Goal: Task Accomplishment & Management: Manage account settings

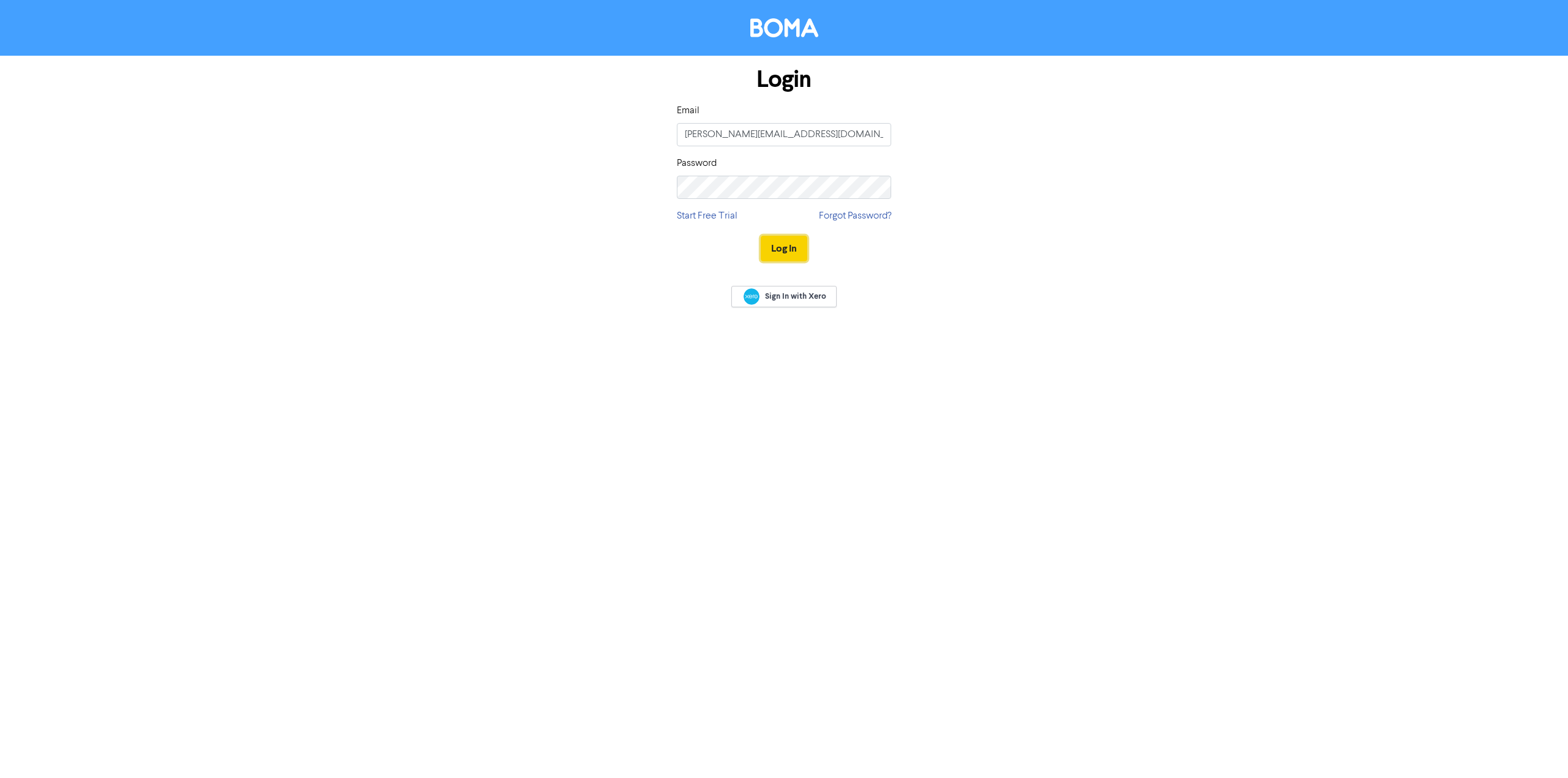
click at [787, 252] on button "Log In" at bounding box center [784, 249] width 46 height 26
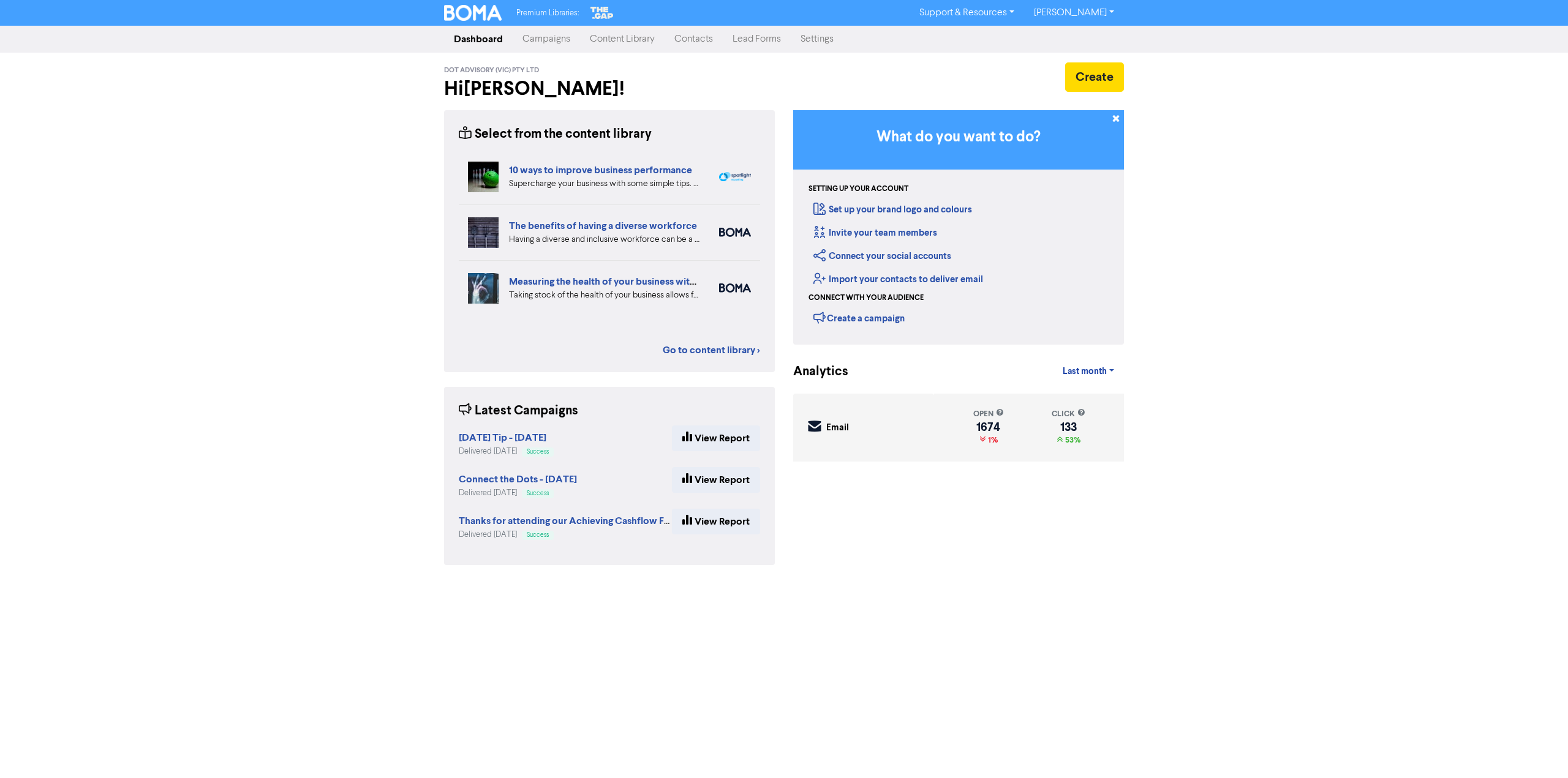
click at [549, 37] on link "Campaigns" at bounding box center [546, 39] width 68 height 25
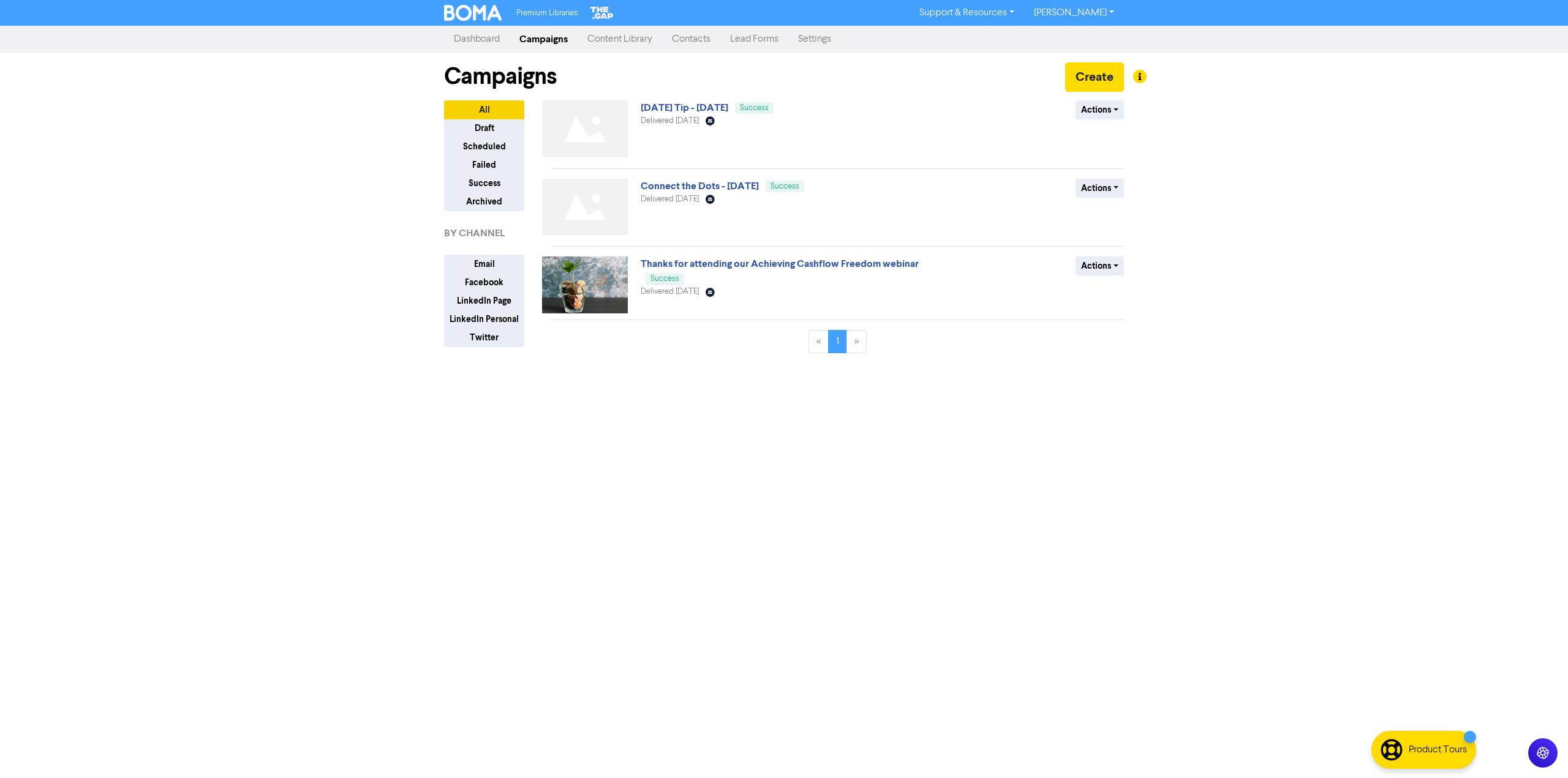
click at [399, 191] on div "Premium Libraries: Support & Resources Video Tutorials FAQ & Guides Marketing E…" at bounding box center [784, 389] width 1568 height 778
click at [820, 46] on link "Settings" at bounding box center [814, 39] width 53 height 25
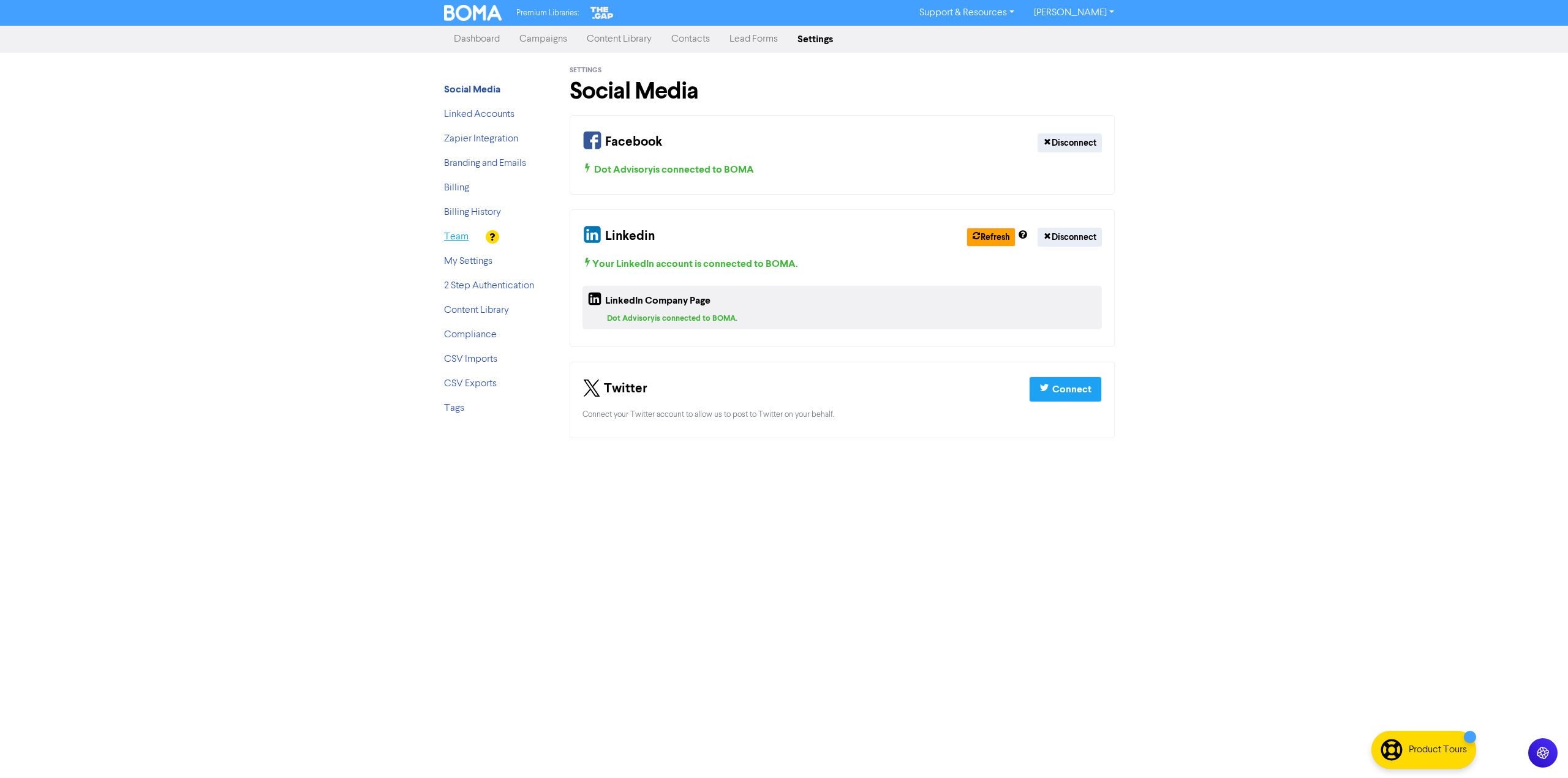
click at [460, 239] on link "Team" at bounding box center [456, 237] width 25 height 10
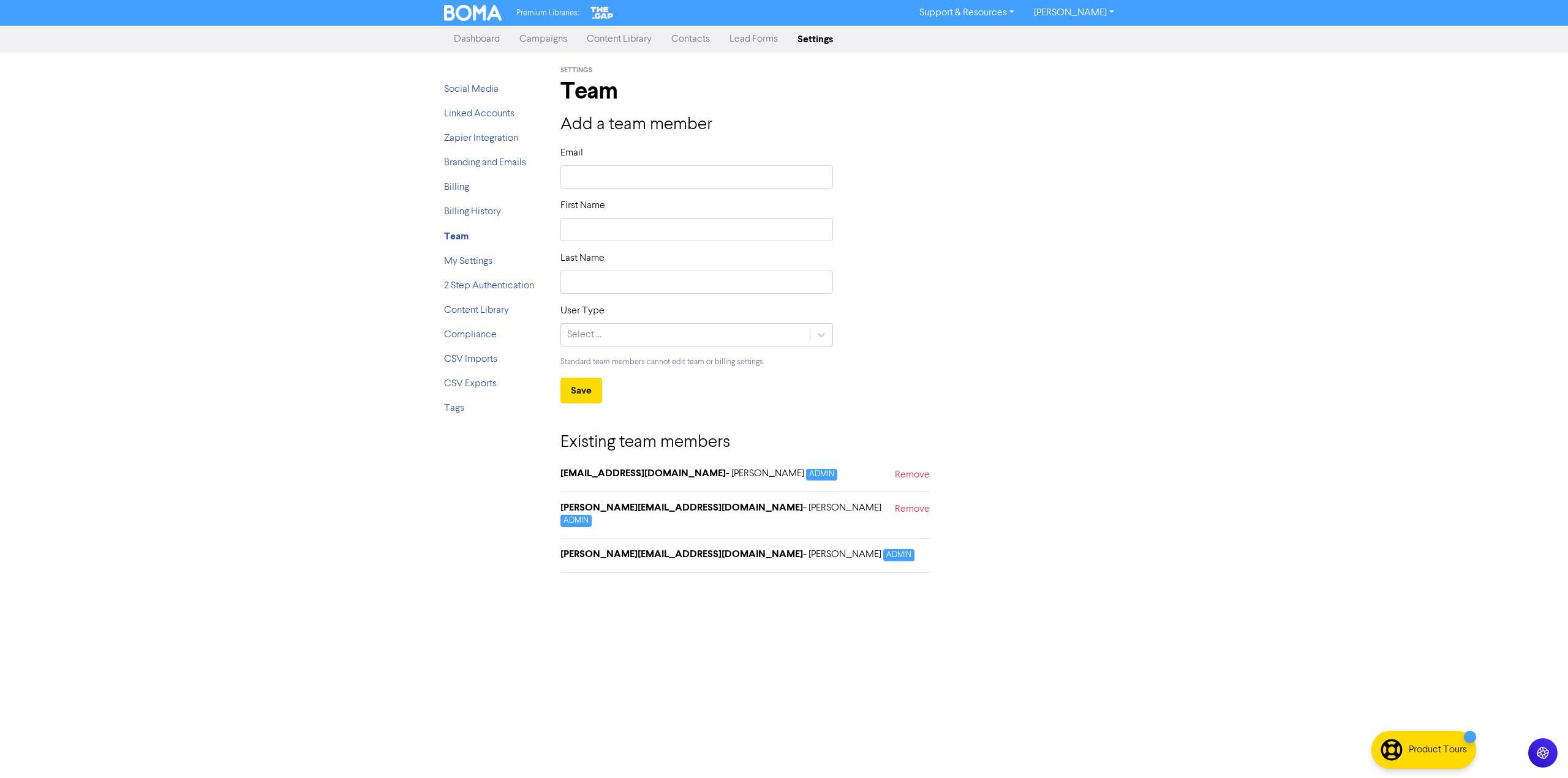
click at [1100, 13] on link "[PERSON_NAME]" at bounding box center [1074, 13] width 100 height 20
click at [1084, 41] on button "Log Out" at bounding box center [1072, 37] width 96 height 15
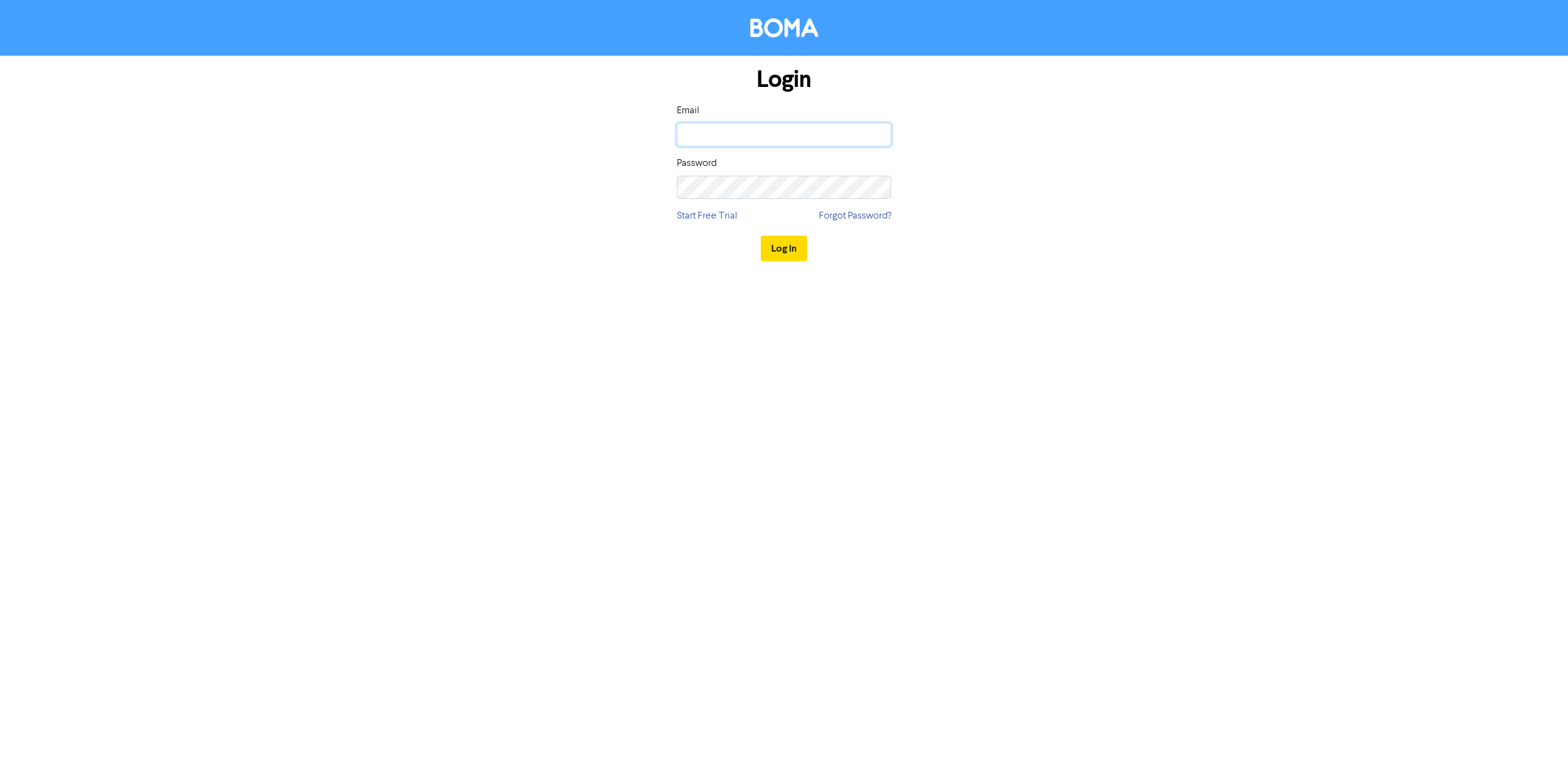
type input "[PERSON_NAME][EMAIL_ADDRESS][DOMAIN_NAME]"
click at [789, 245] on button "Log In" at bounding box center [784, 249] width 46 height 26
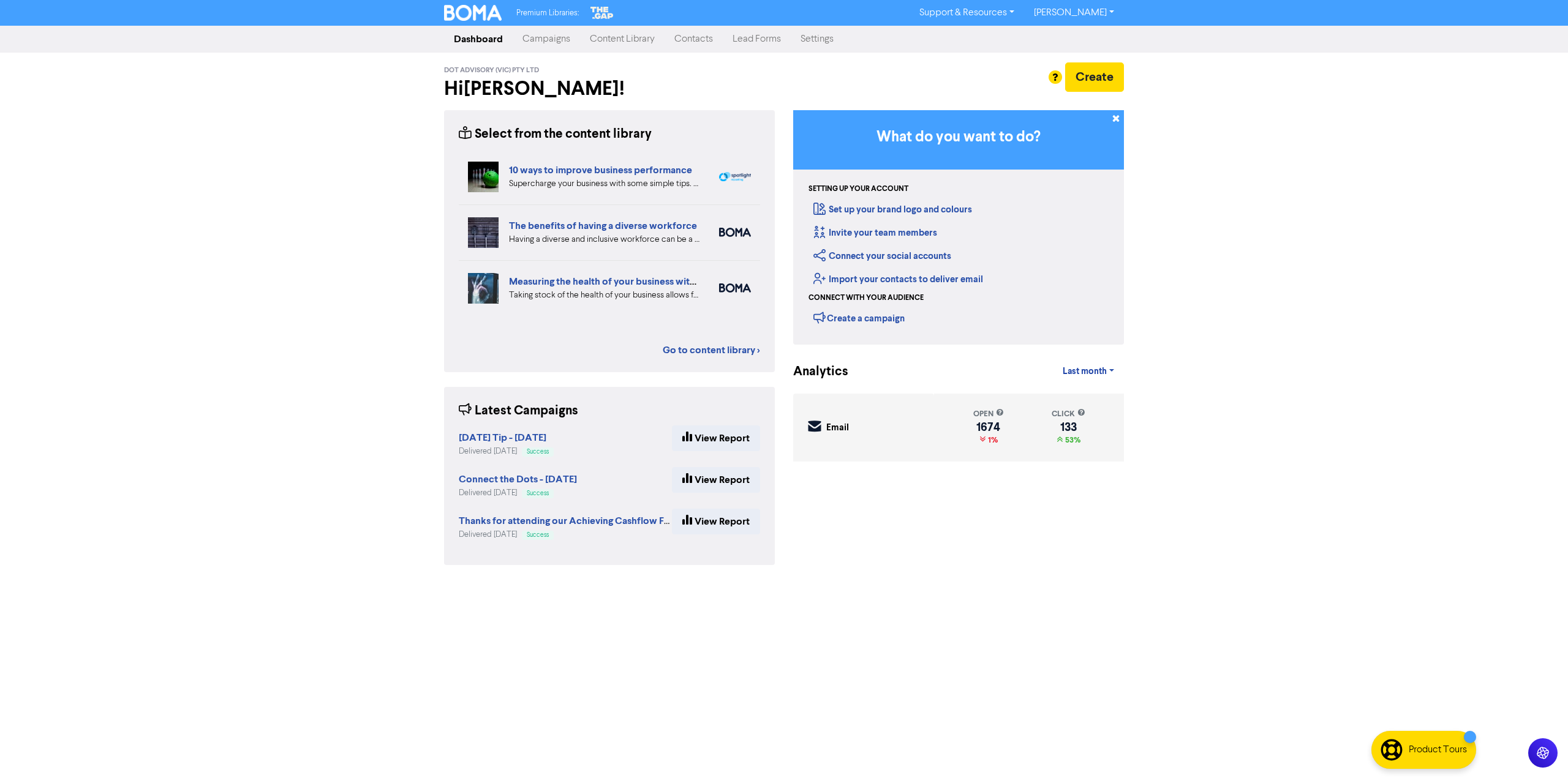
click at [557, 37] on link "Campaigns" at bounding box center [546, 39] width 68 height 25
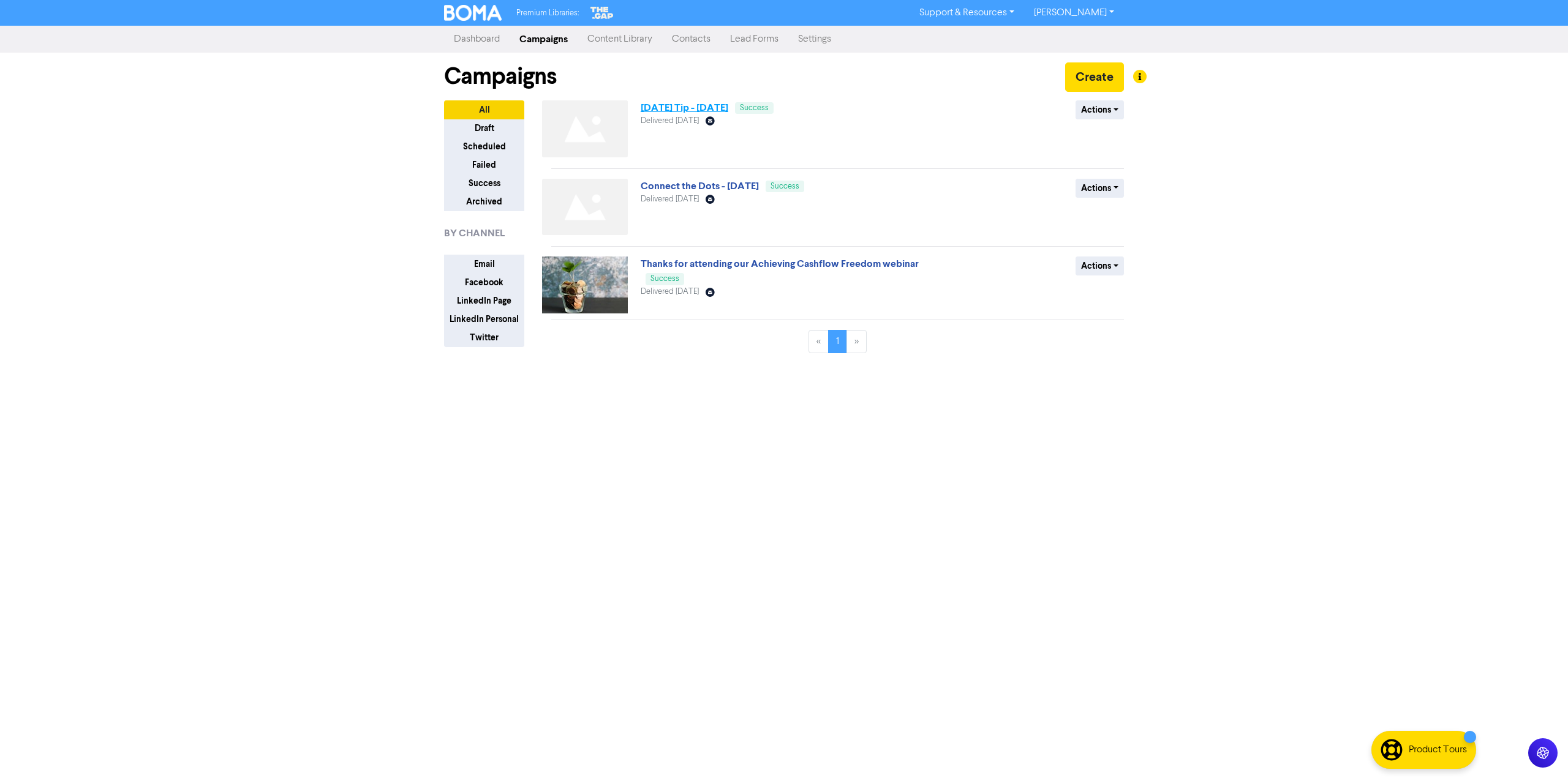
click at [728, 114] on link "[DATE] Tip - [DATE]" at bounding box center [684, 107] width 87 height 12
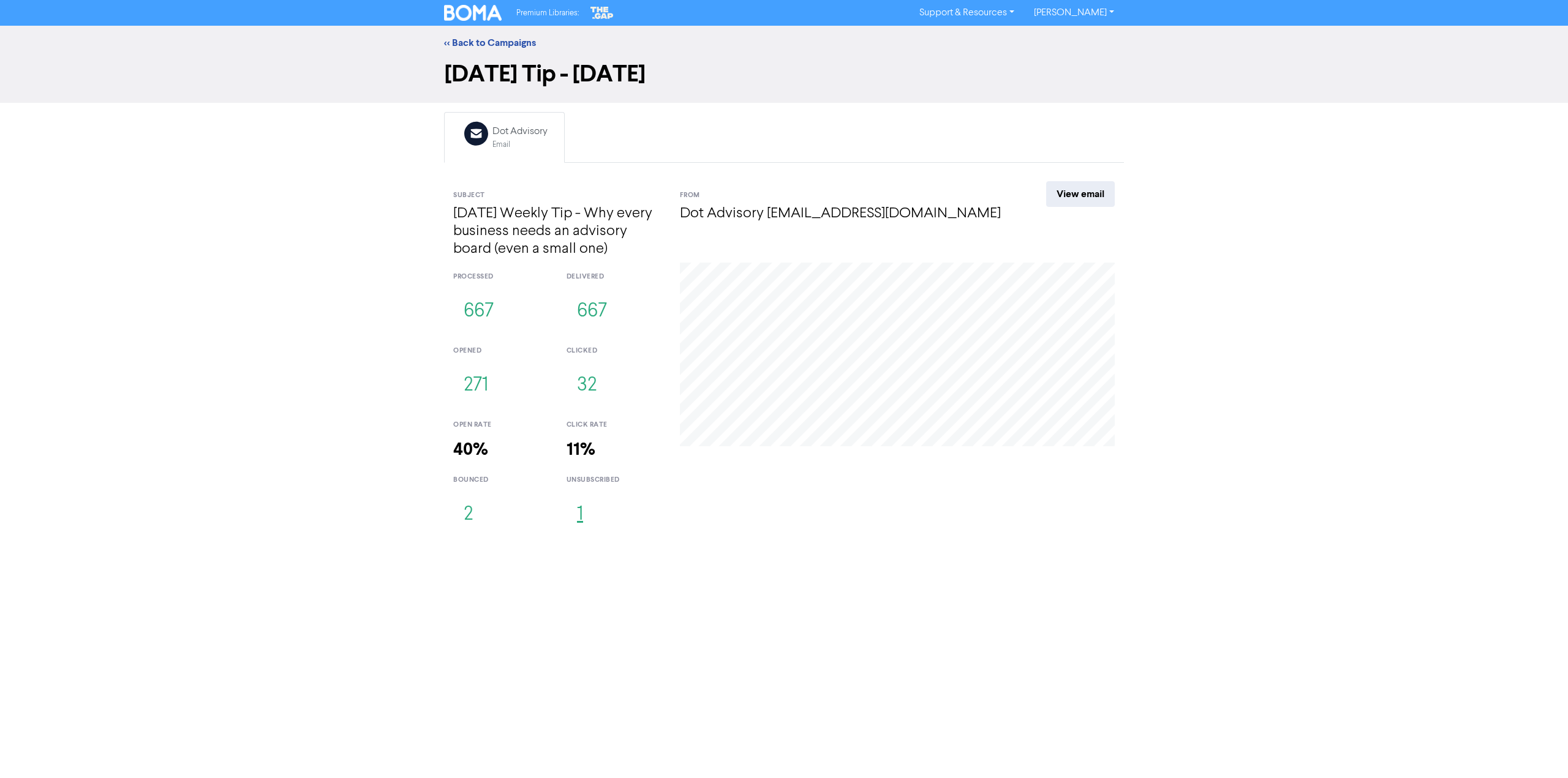
click at [579, 520] on button "1" at bounding box center [580, 515] width 27 height 40
click at [472, 517] on button "2" at bounding box center [468, 515] width 30 height 40
click at [482, 44] on link "<< Back to Campaigns" at bounding box center [490, 42] width 92 height 12
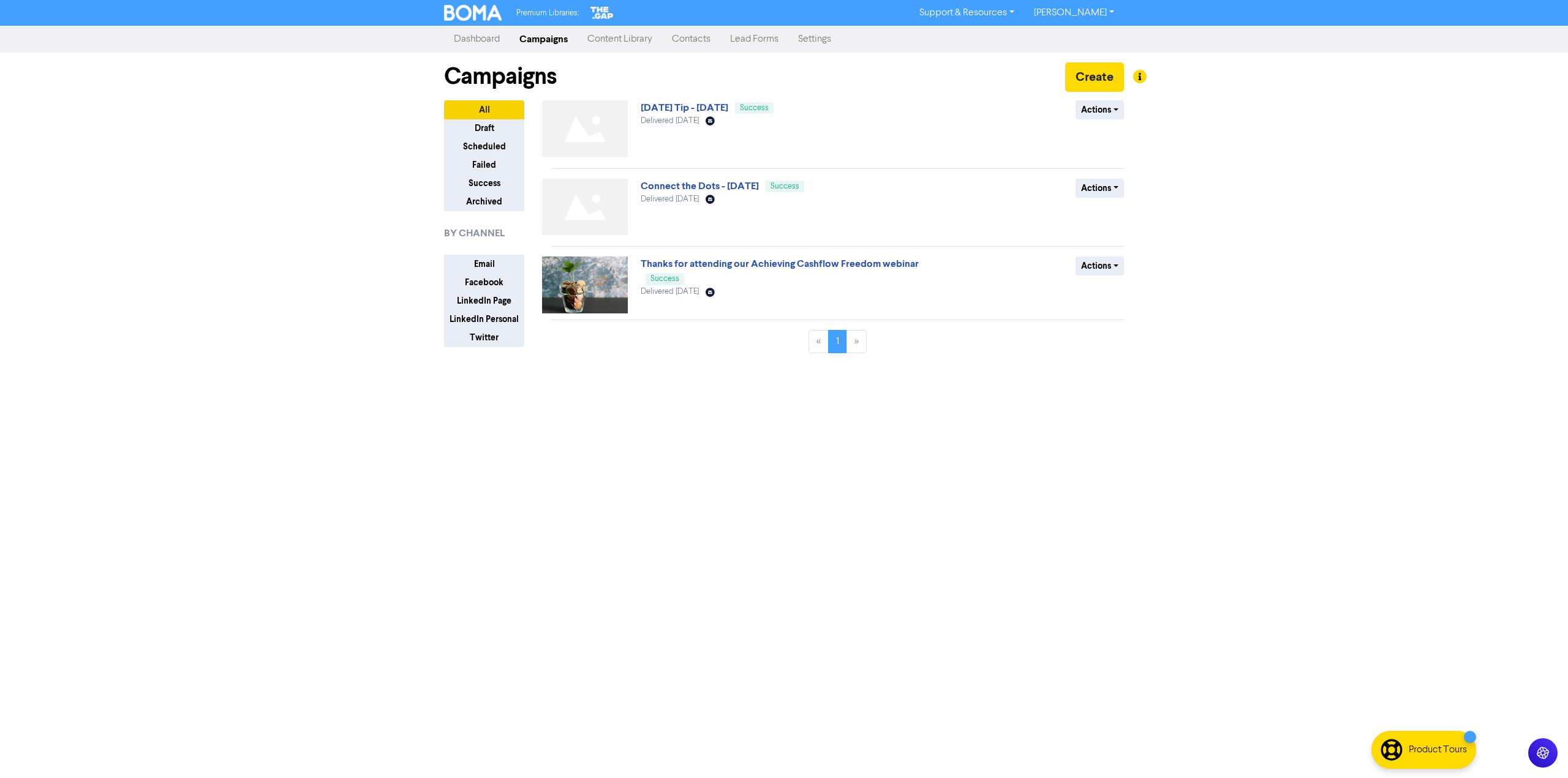
click at [679, 37] on link "Contacts" at bounding box center [691, 39] width 58 height 25
click at [705, 108] on link "[DATE] Tip - [DATE]" at bounding box center [684, 107] width 87 height 12
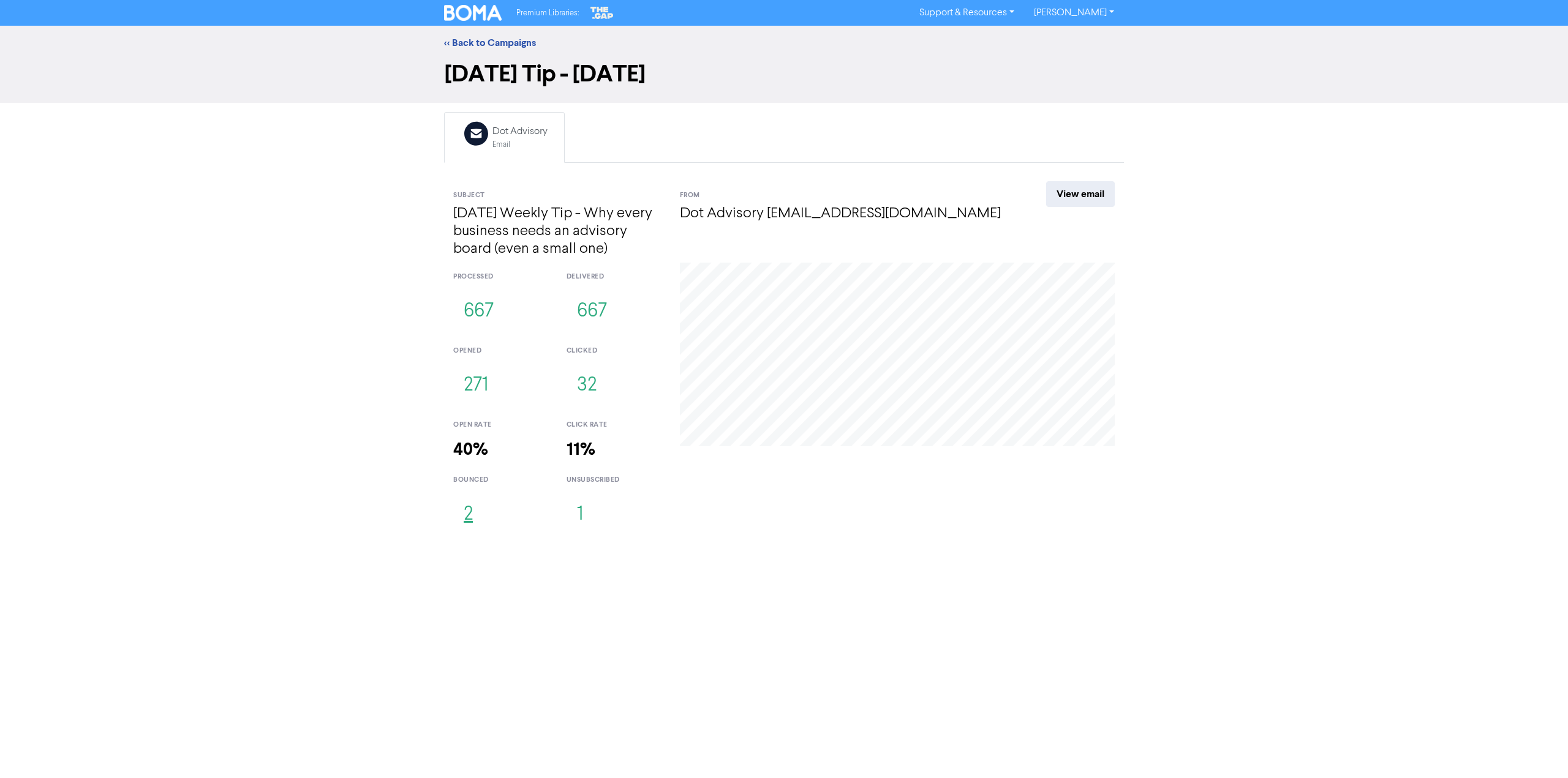
click at [465, 519] on button "2" at bounding box center [468, 515] width 30 height 40
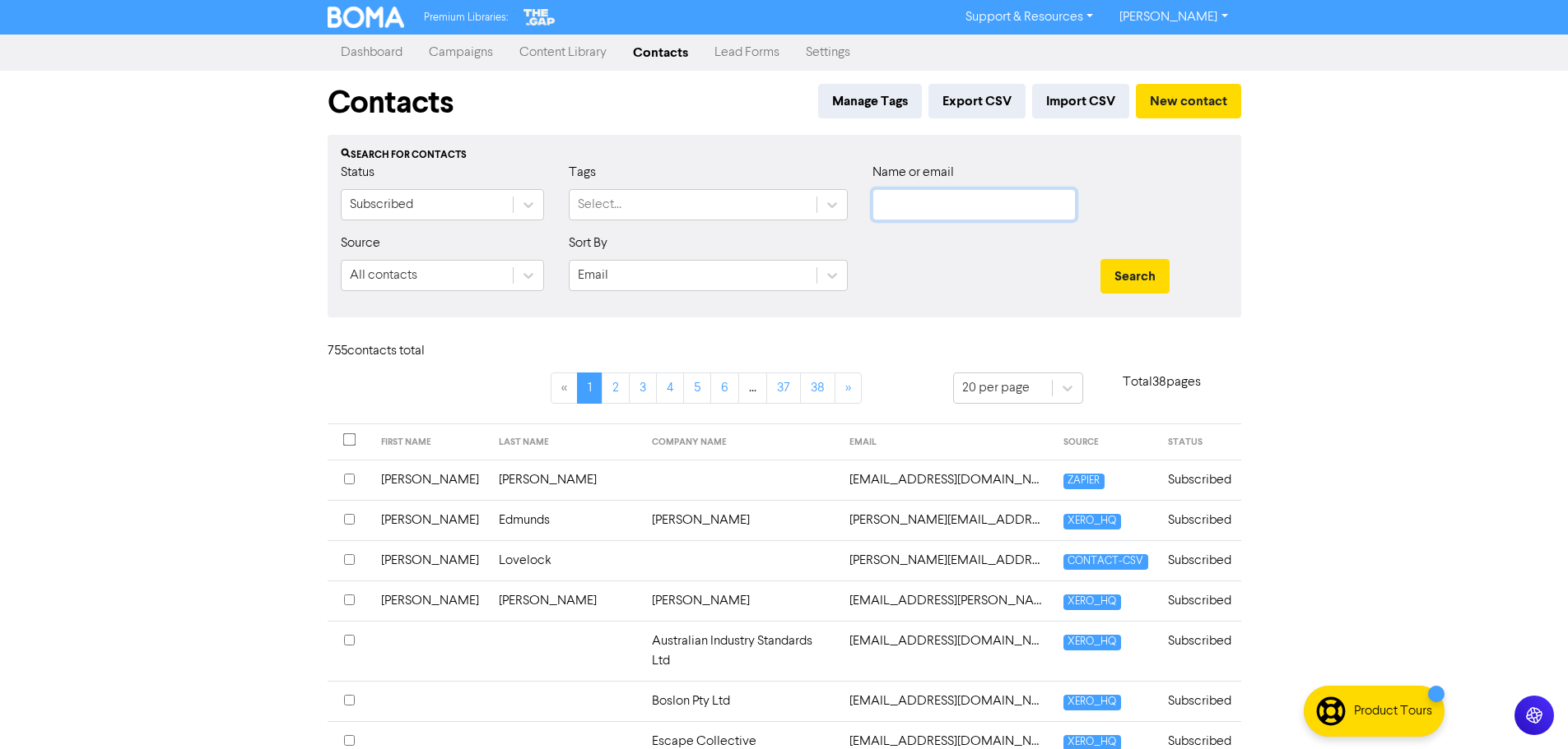
click at [907, 205] on input "text" at bounding box center [974, 204] width 203 height 31
click at [1049, 259] on button "Search" at bounding box center [1135, 276] width 69 height 35
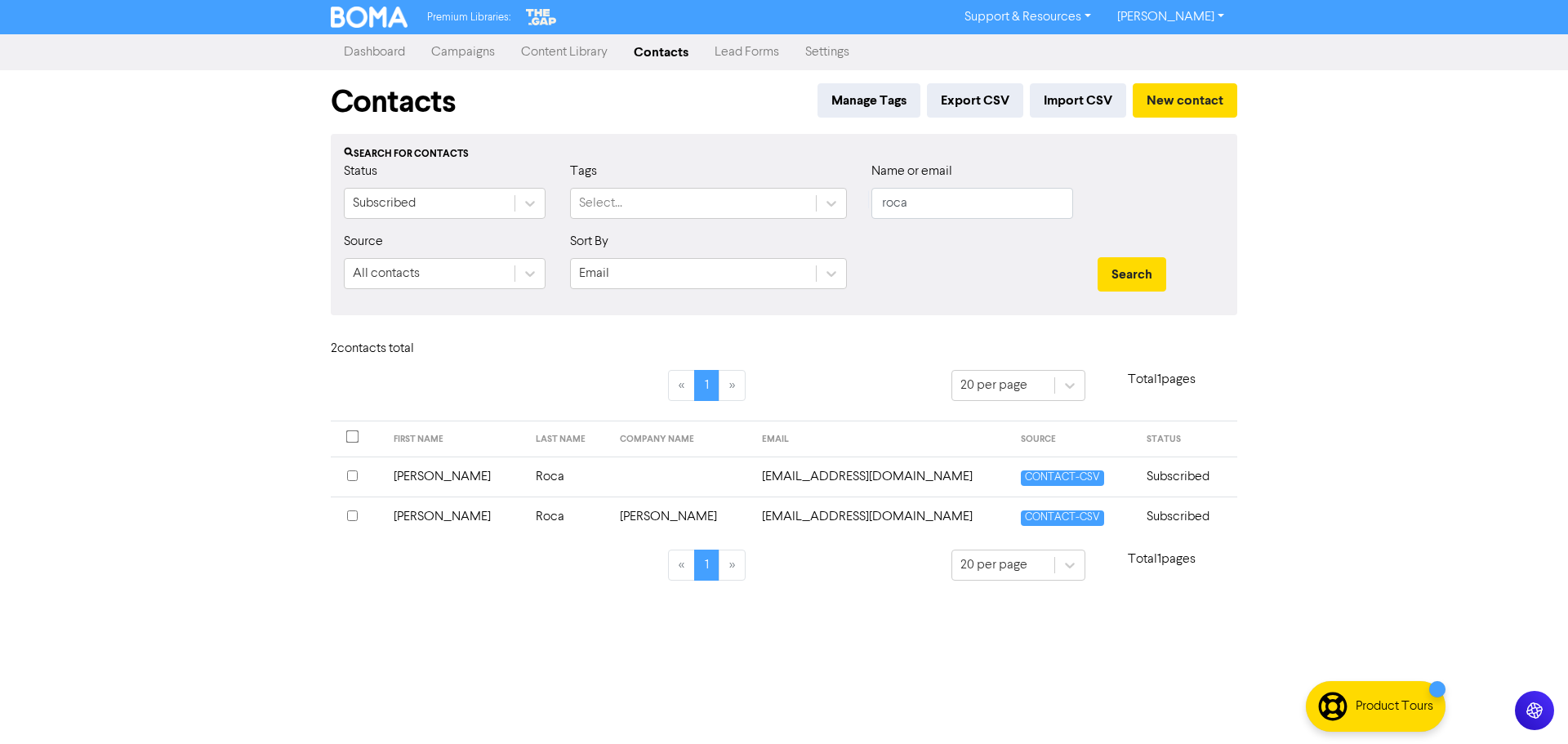
click at [348, 473] on input "checkbox" at bounding box center [352, 516] width 10 height 10
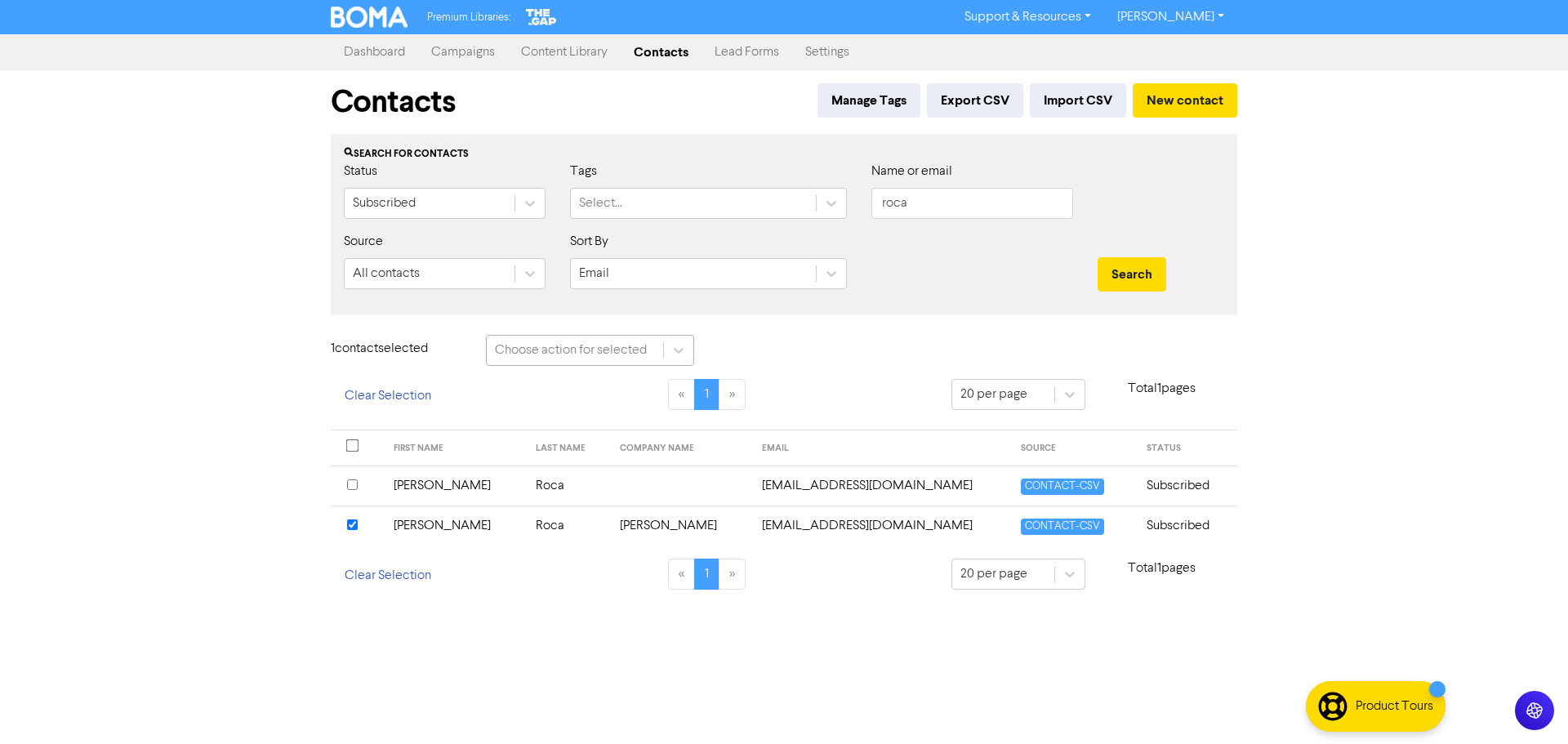
click at [620, 357] on div "Choose action for selected" at bounding box center [571, 350] width 152 height 20
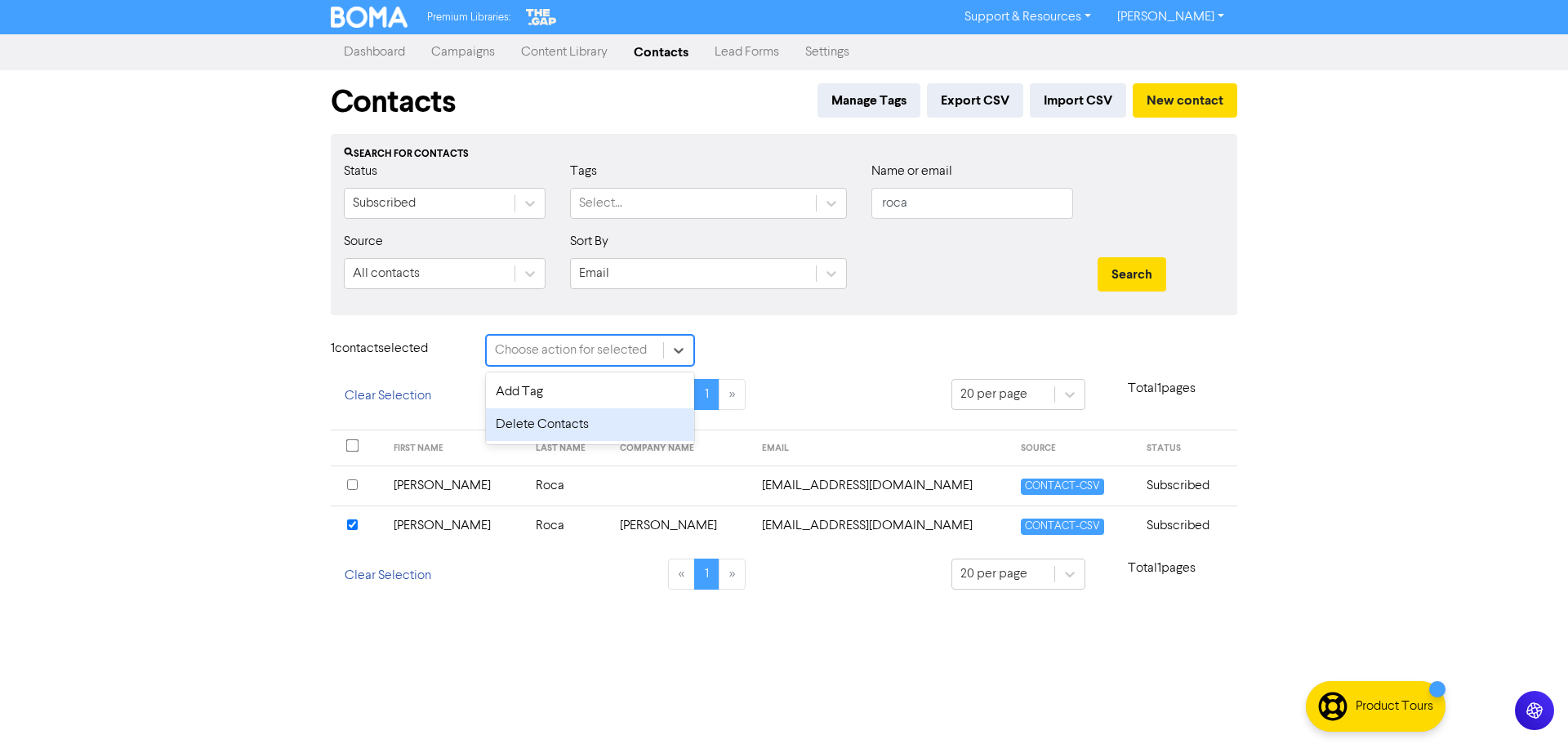
click at [596, 424] on div "Delete Contacts" at bounding box center [591, 425] width 208 height 33
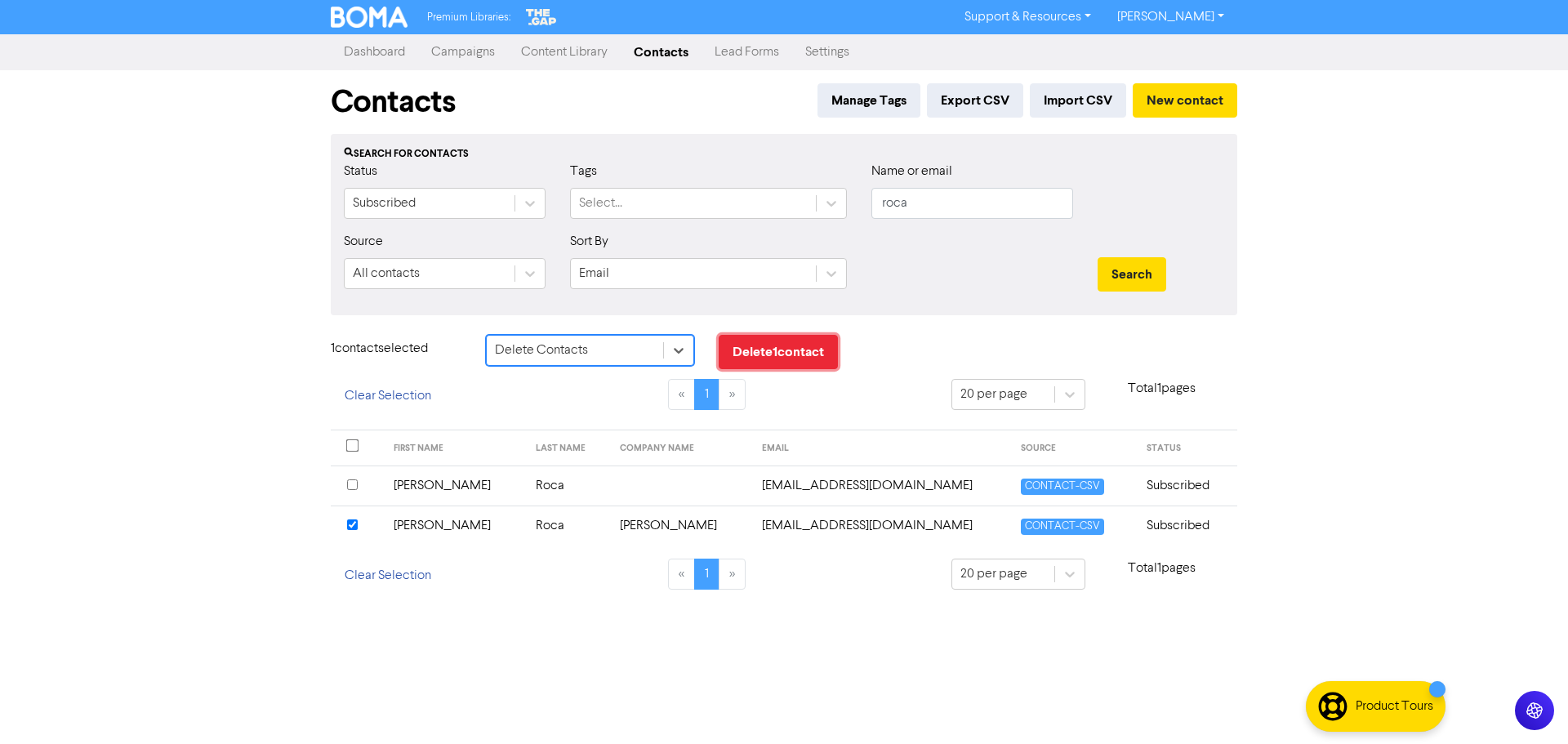
click at [780, 349] on button "Delete 1 contact" at bounding box center [777, 352] width 119 height 35
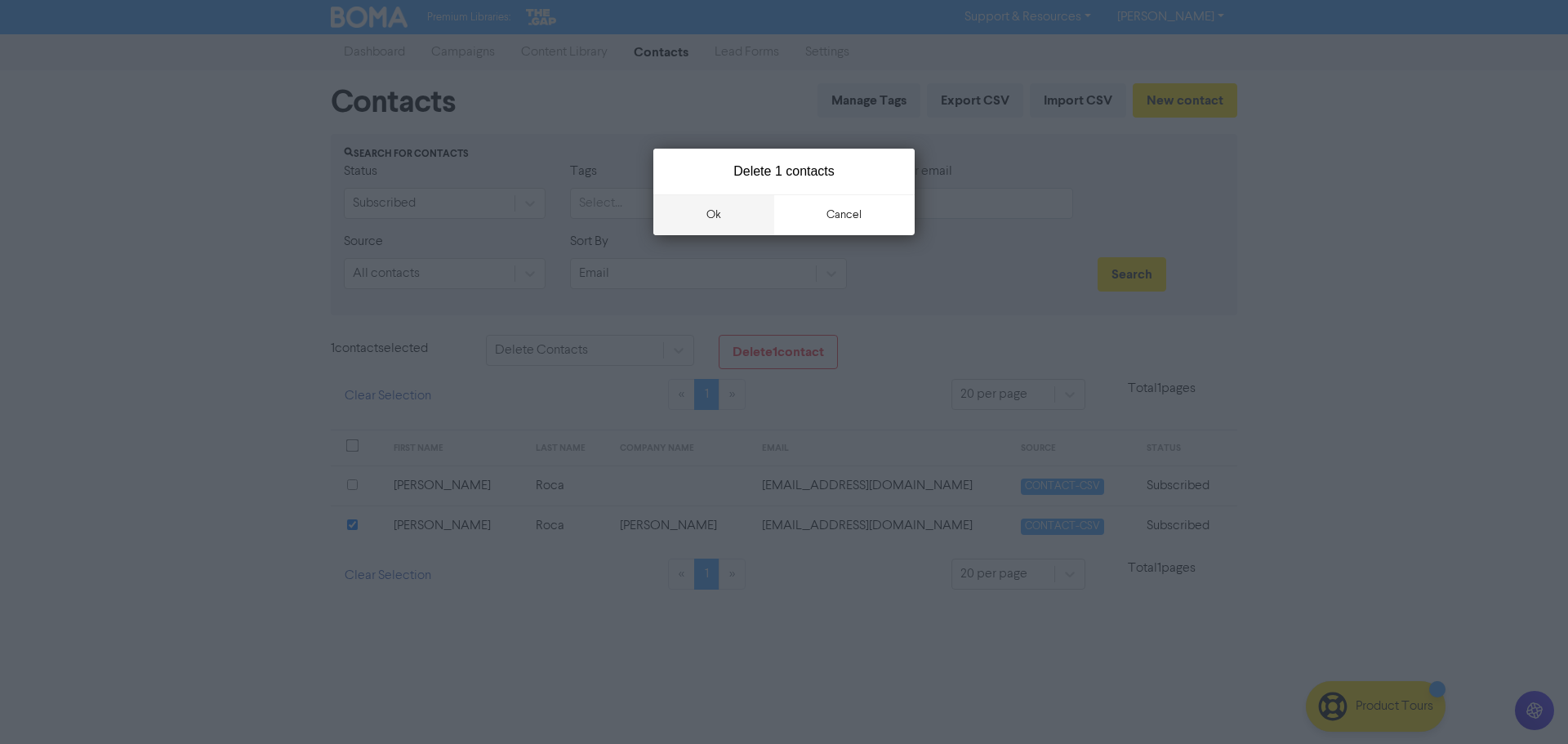
click at [742, 216] on button "ok" at bounding box center [714, 214] width 121 height 40
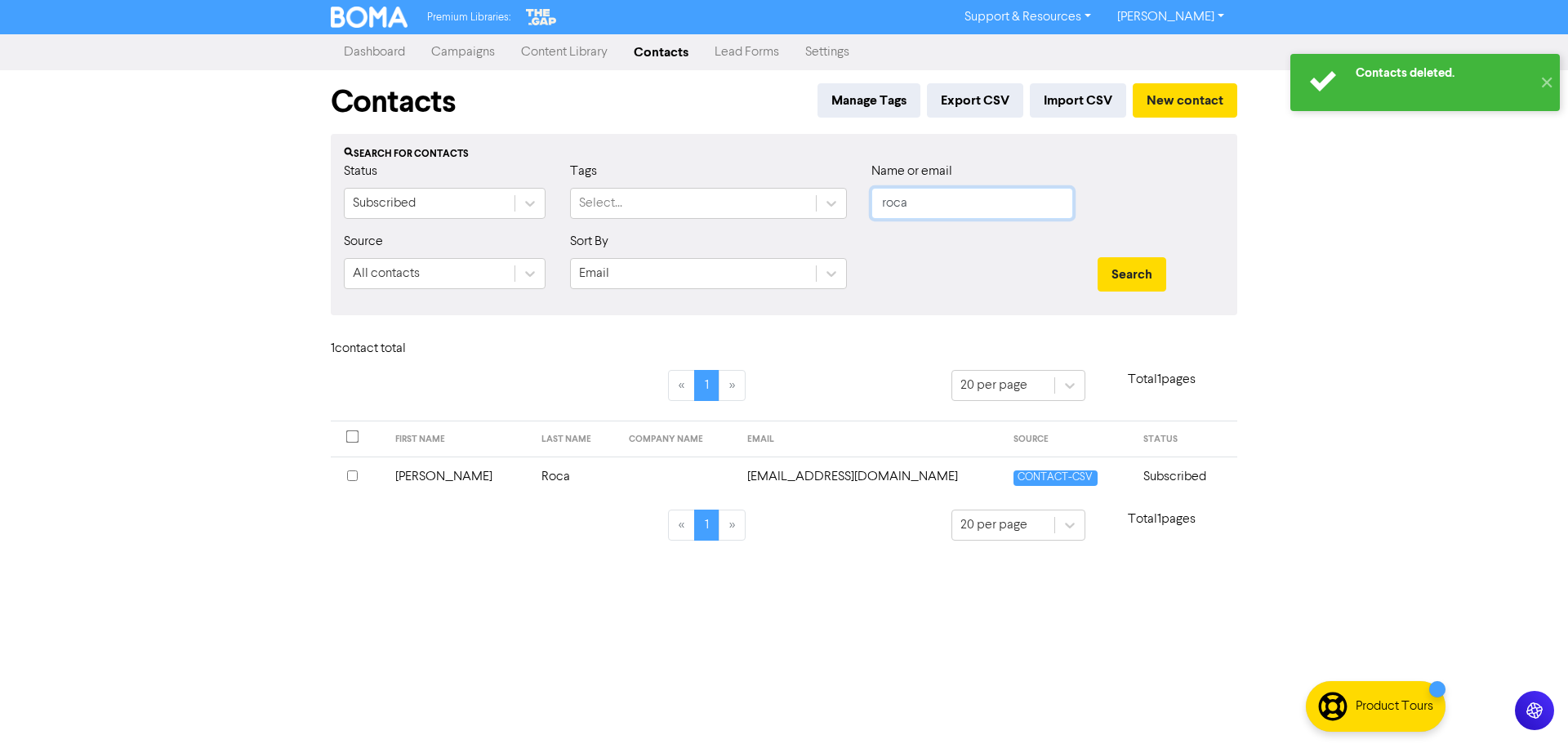
click at [899, 208] on input "roca" at bounding box center [972, 203] width 202 height 31
type input "kruzer"
click at [1041, 257] on button "Search" at bounding box center [1131, 274] width 69 height 35
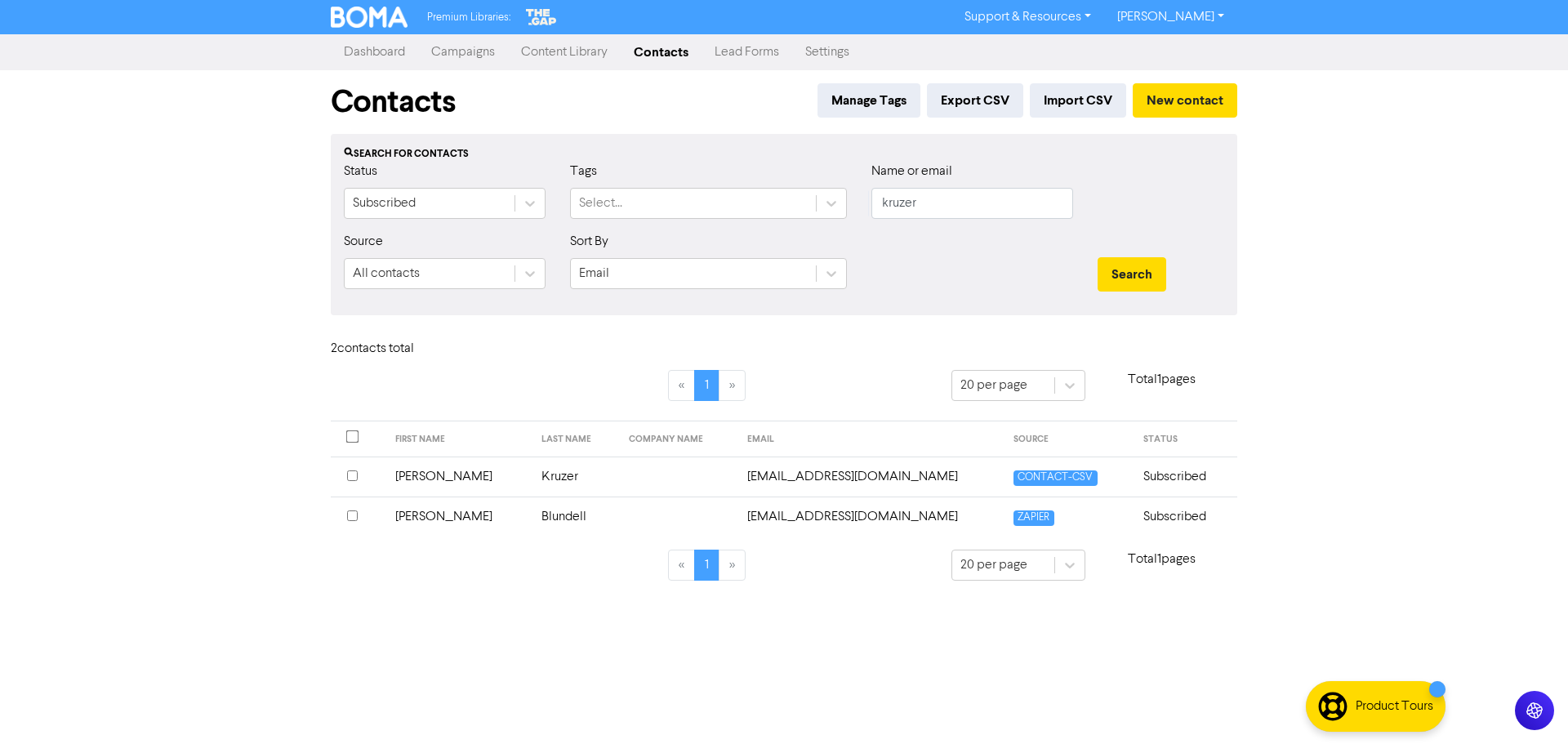
click at [356, 473] on input "checkbox" at bounding box center [352, 475] width 10 height 10
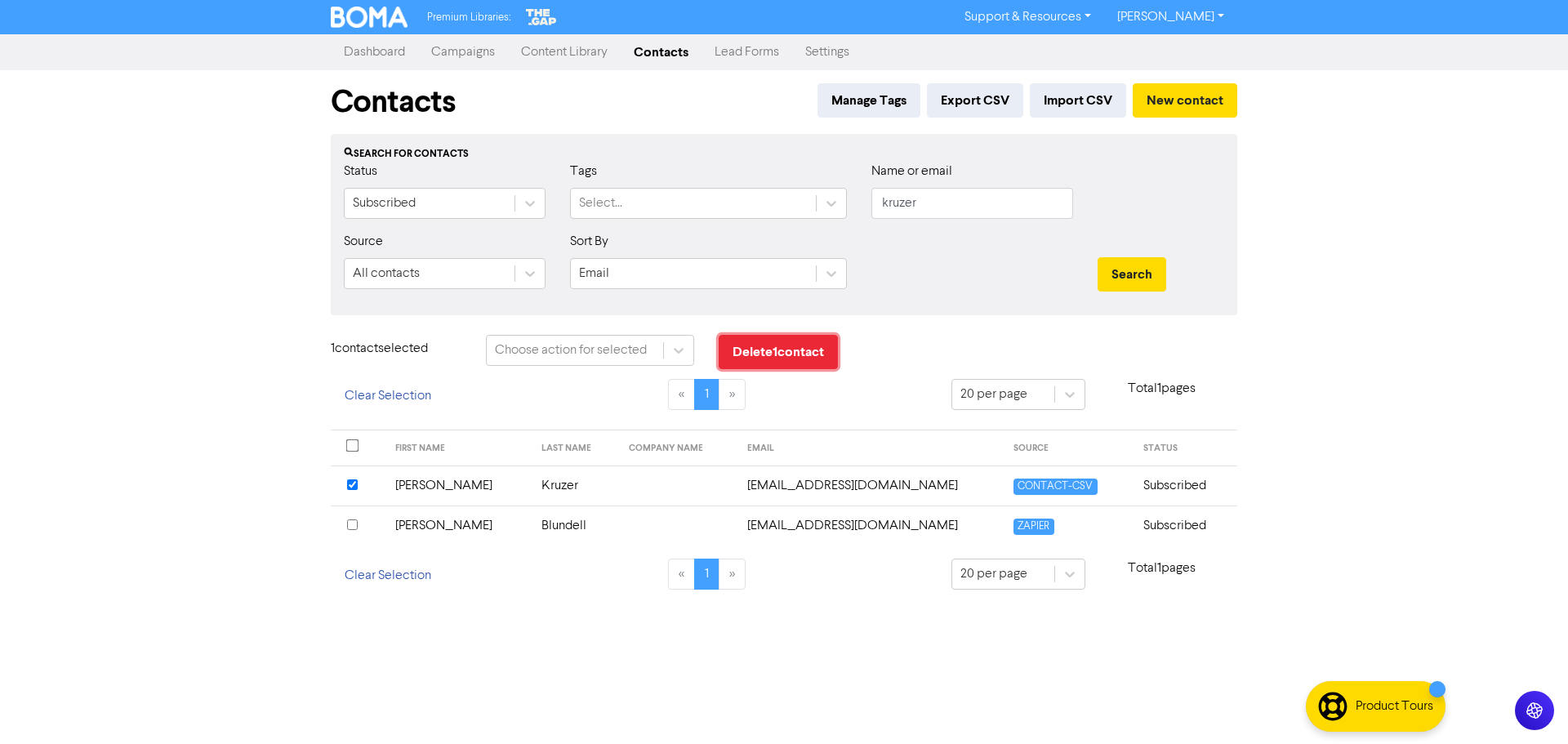
click at [784, 356] on button "Delete 1 contact" at bounding box center [777, 352] width 119 height 35
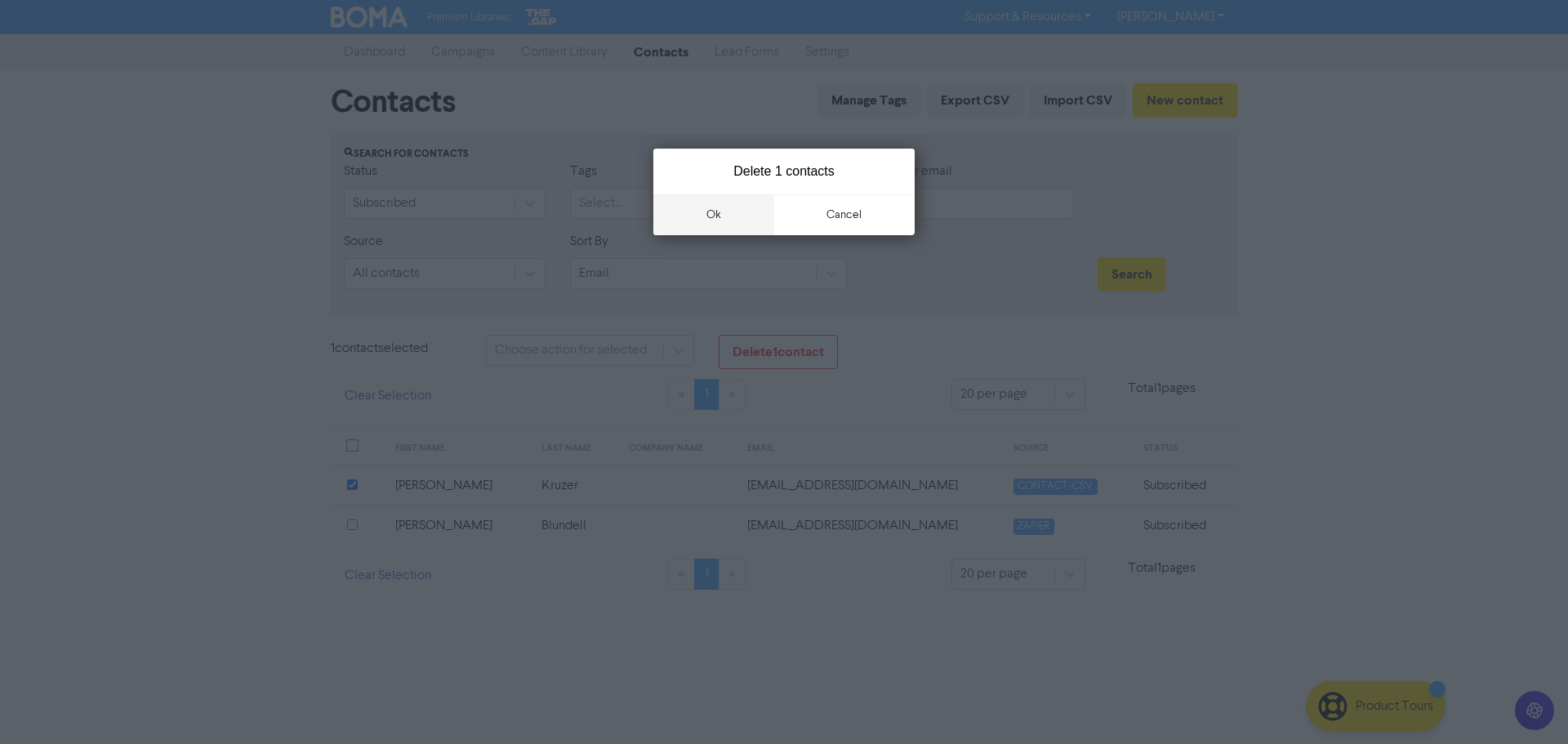
click at [734, 210] on button "ok" at bounding box center [714, 214] width 121 height 40
